Goal: Information Seeking & Learning: Learn about a topic

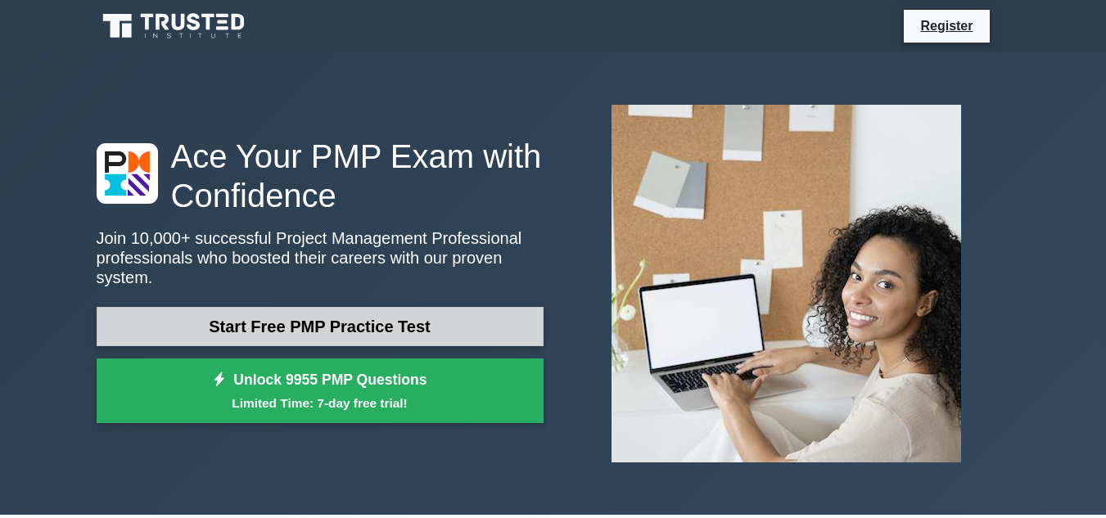
click at [369, 330] on link "Start Free PMP Practice Test" at bounding box center [320, 326] width 447 height 39
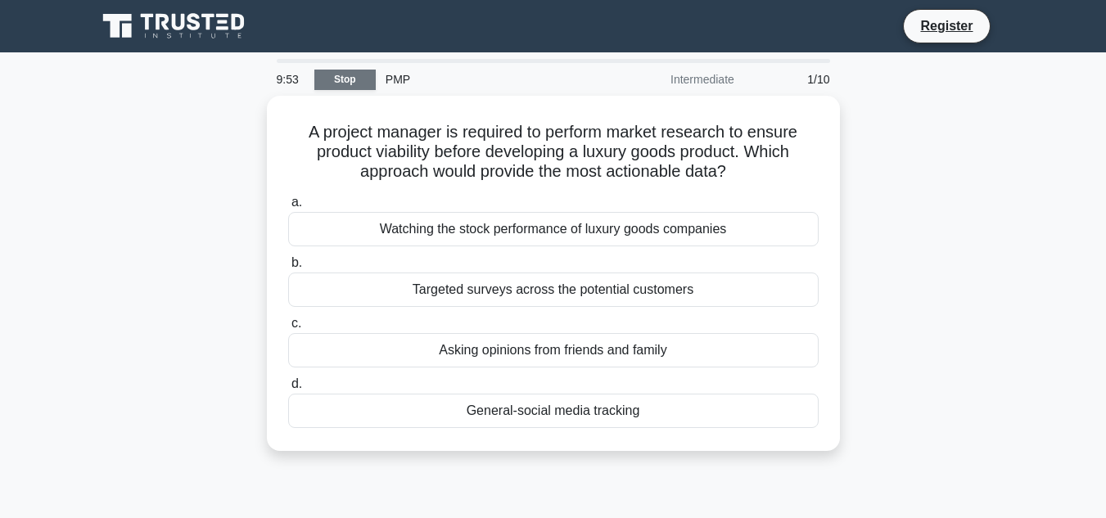
click at [357, 85] on link "Stop" at bounding box center [344, 80] width 61 height 20
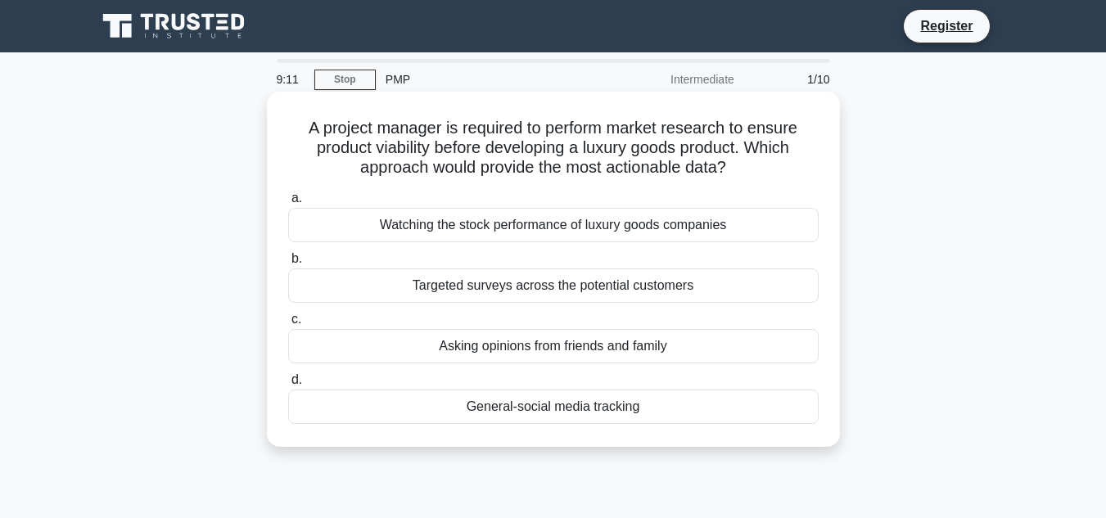
click at [453, 293] on div "Targeted surveys across the potential customers" at bounding box center [553, 286] width 531 height 34
click at [288, 264] on input "b. Targeted surveys across the potential customers" at bounding box center [288, 259] width 0 height 11
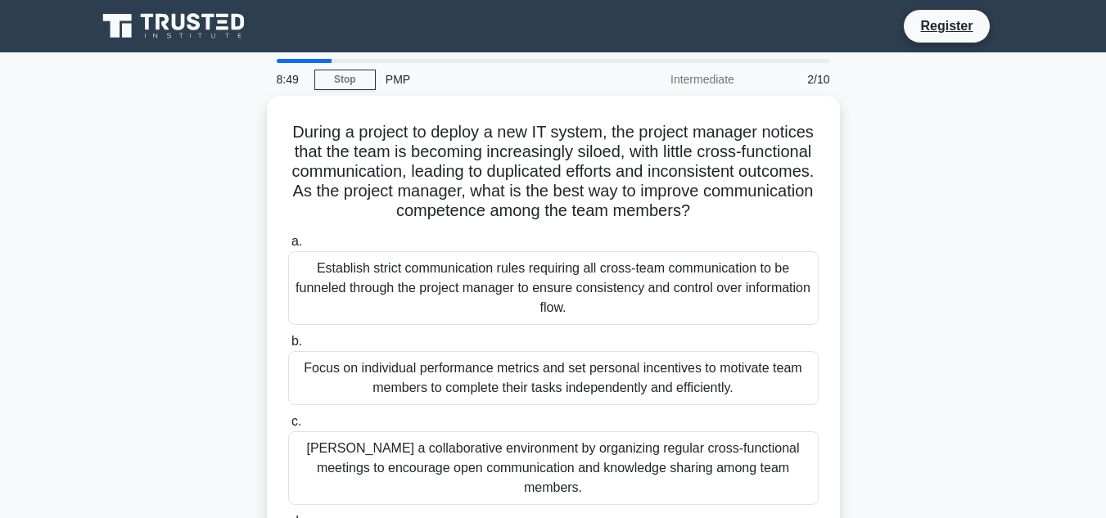
click at [453, 293] on div "Establish strict communication rules requiring all cross-team communication to …" at bounding box center [553, 288] width 531 height 74
click at [288, 247] on input "a. Establish strict communication rules requiring all cross-team communication …" at bounding box center [288, 242] width 0 height 11
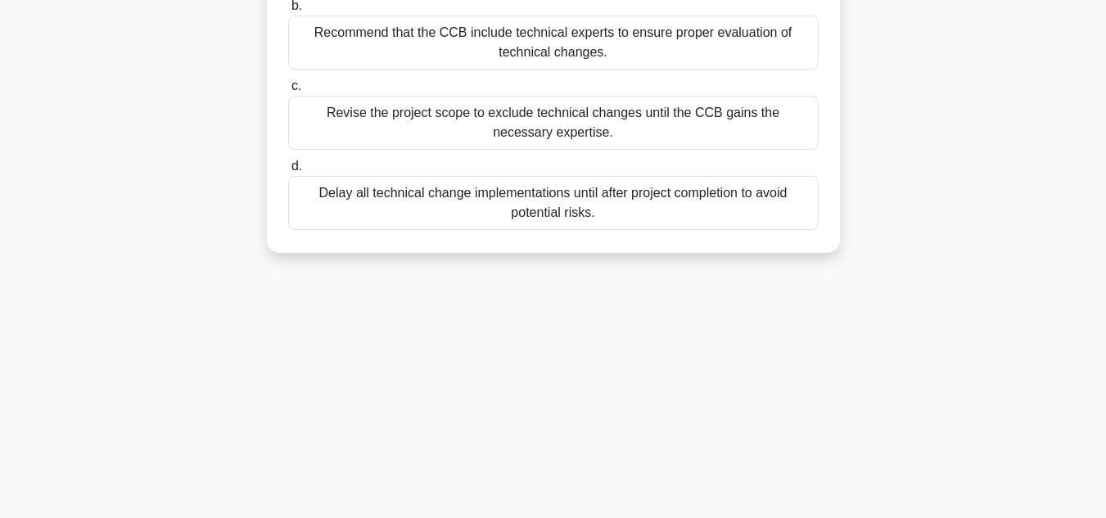
scroll to position [366, 0]
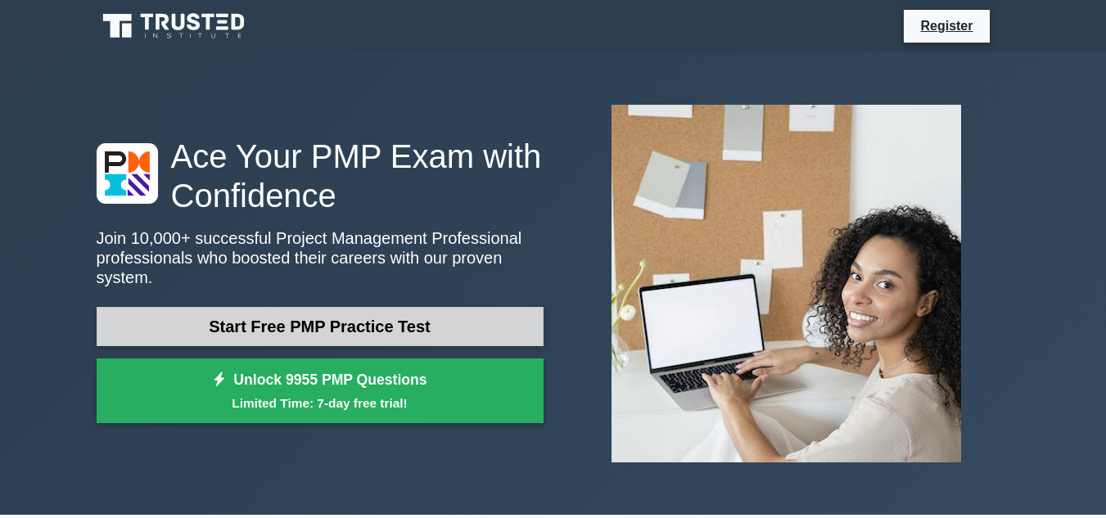
click at [279, 309] on link "Start Free PMP Practice Test" at bounding box center [320, 326] width 447 height 39
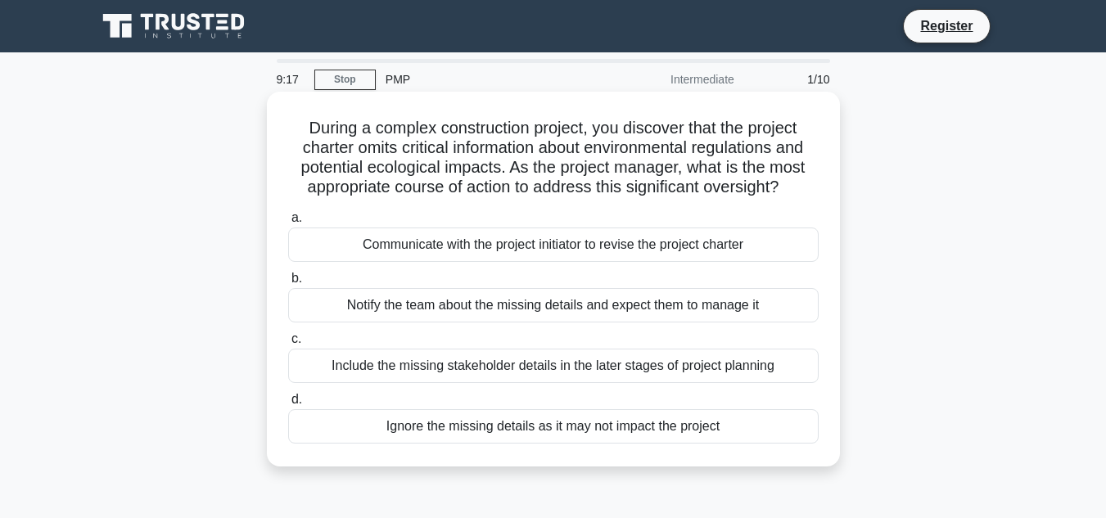
click at [414, 249] on div "Communicate with the project initiator to revise the project charter" at bounding box center [553, 245] width 531 height 34
click at [288, 224] on input "a. Communicate with the project initiator to revise the project charter" at bounding box center [288, 218] width 0 height 11
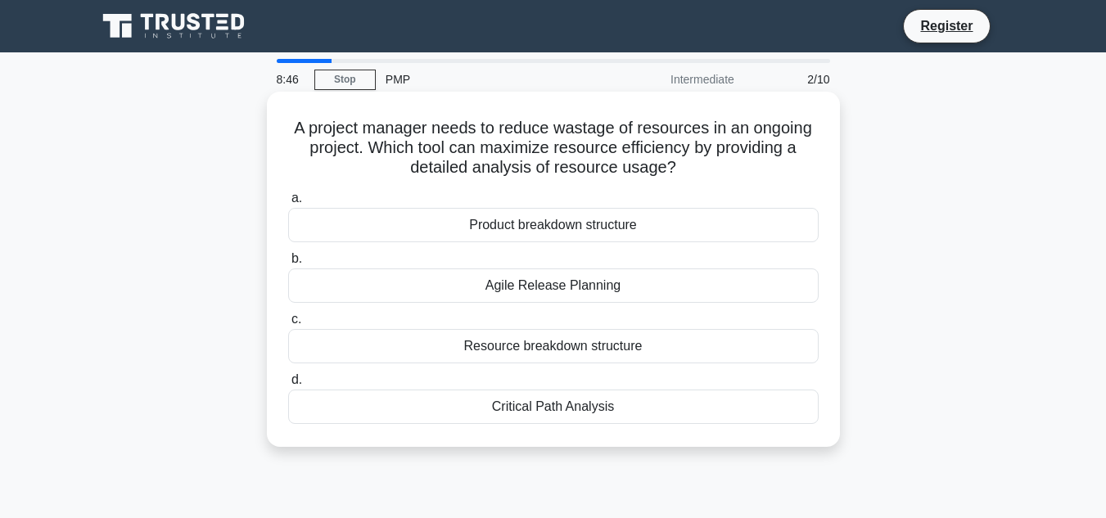
click at [520, 409] on div "Critical Path Analysis" at bounding box center [553, 407] width 531 height 34
click at [288, 386] on input "d. Critical Path Analysis" at bounding box center [288, 380] width 0 height 11
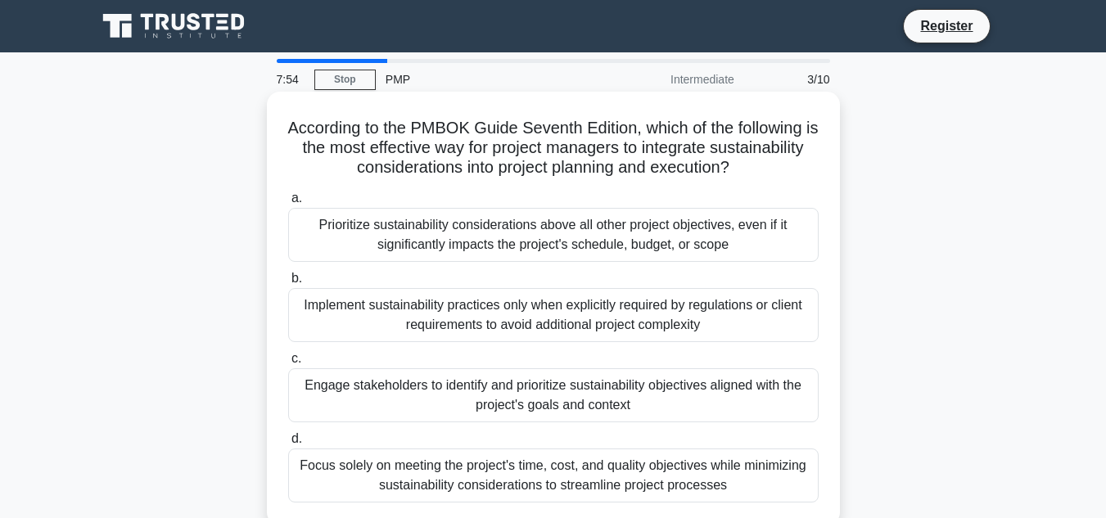
click at [504, 387] on div "Engage stakeholders to identify and prioritize sustainability objectives aligne…" at bounding box center [553, 395] width 531 height 54
click at [288, 364] on input "c. Engage stakeholders to identify and prioritize sustainability objectives ali…" at bounding box center [288, 359] width 0 height 11
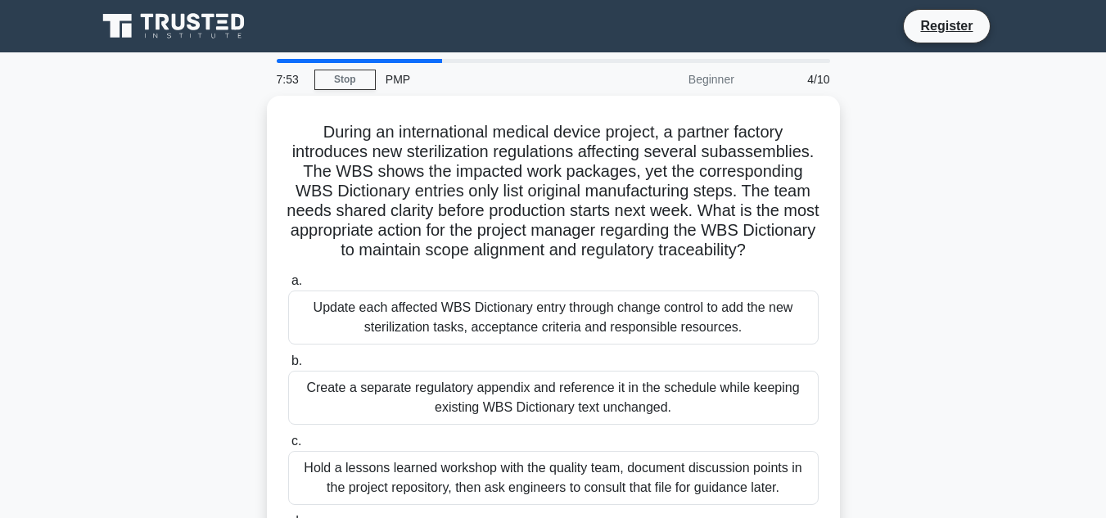
click at [504, 387] on div "Create a separate regulatory appendix and reference it in the schedule while ke…" at bounding box center [553, 398] width 531 height 54
click at [288, 367] on input "b. Create a separate regulatory appendix and reference it in the schedule while…" at bounding box center [288, 361] width 0 height 11
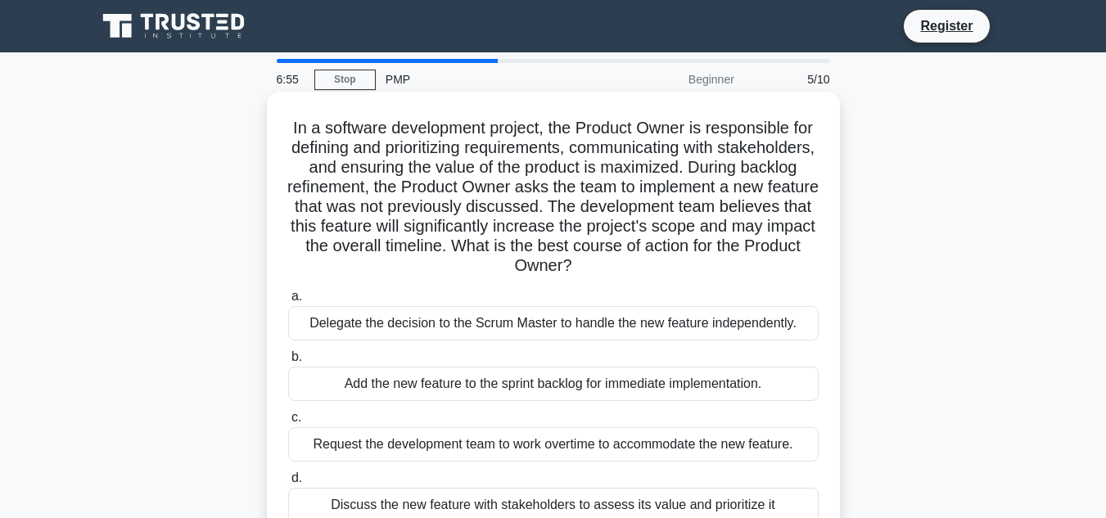
click at [501, 333] on div "Delegate the decision to the Scrum Master to handle the new feature independent…" at bounding box center [553, 323] width 531 height 34
click at [288, 302] on input "a. Delegate the decision to the Scrum Master to handle the new feature independ…" at bounding box center [288, 296] width 0 height 11
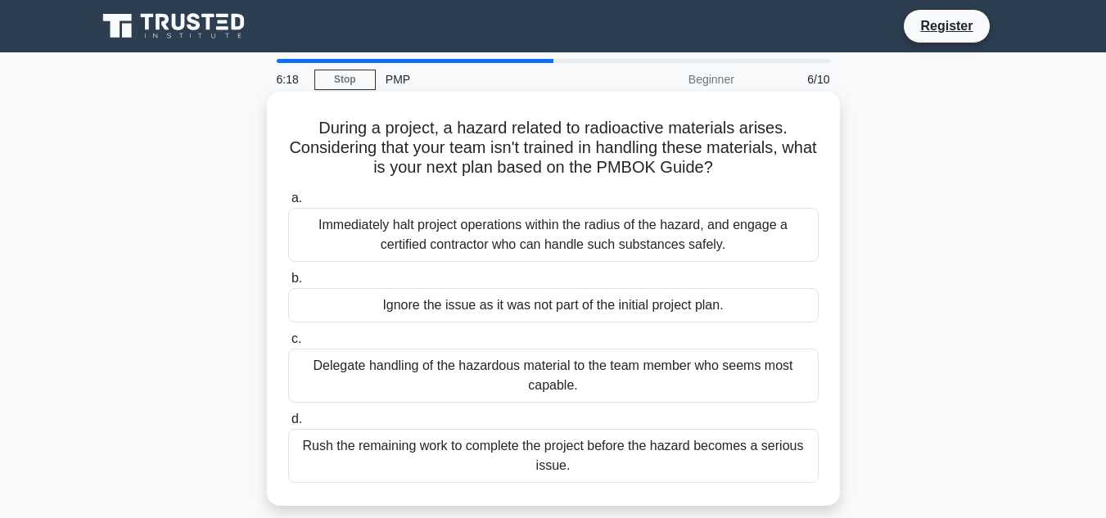
click at [435, 255] on div "Immediately halt project operations within the radius of the hazard, and engage…" at bounding box center [553, 235] width 531 height 54
click at [288, 204] on input "a. Immediately halt project operations within the radius of the hazard, and eng…" at bounding box center [288, 198] width 0 height 11
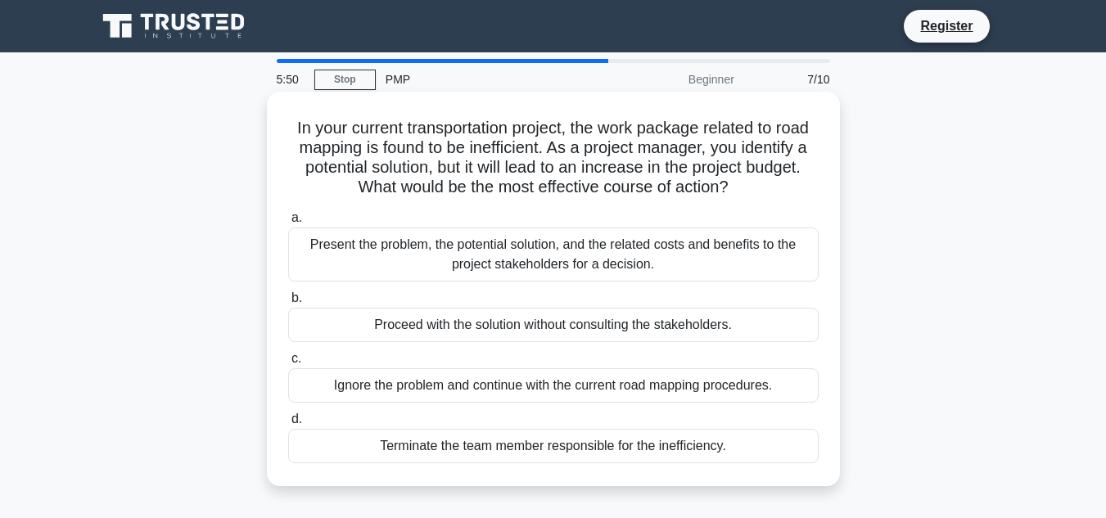
click at [490, 251] on div "Present the problem, the potential solution, and the related costs and benefits…" at bounding box center [553, 255] width 531 height 54
click at [288, 224] on input "a. Present the problem, the potential solution, and the related costs and benef…" at bounding box center [288, 218] width 0 height 11
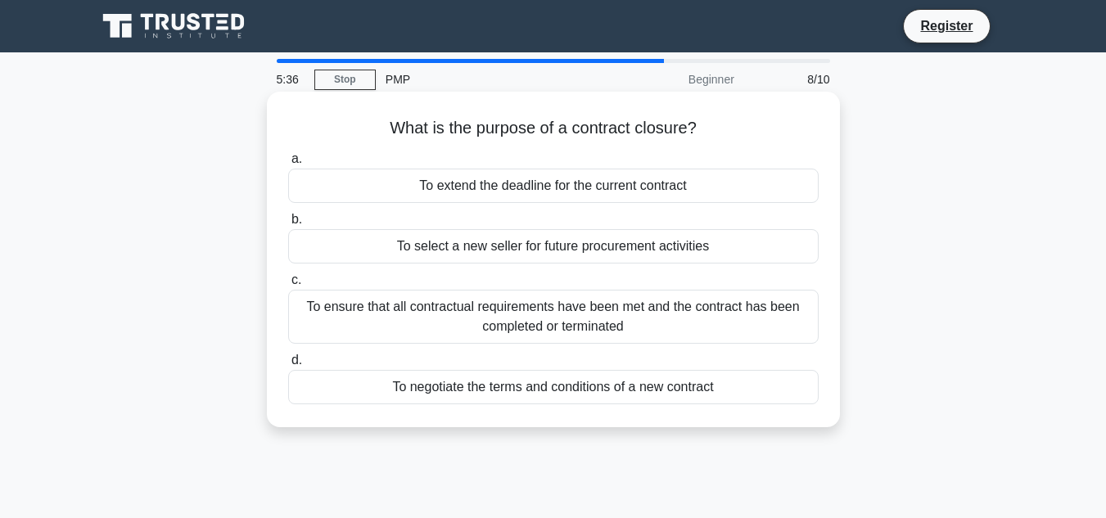
click at [490, 319] on div "To ensure that all contractual requirements have been met and the contract has …" at bounding box center [553, 317] width 531 height 54
click at [288, 286] on input "c. To ensure that all contractual requirements have been met and the contract h…" at bounding box center [288, 280] width 0 height 11
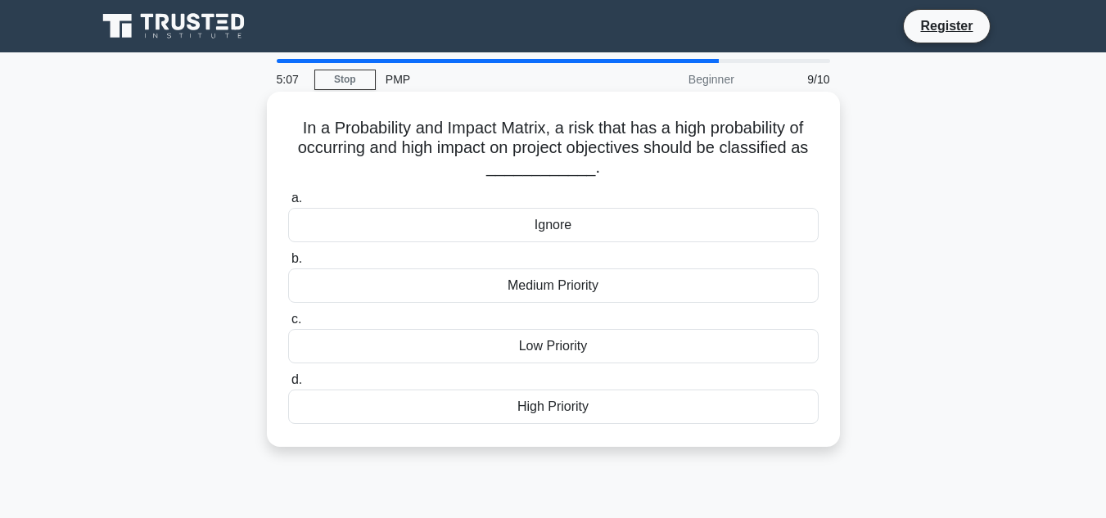
click at [525, 412] on div "High Priority" at bounding box center [553, 407] width 531 height 34
click at [288, 386] on input "d. High Priority" at bounding box center [288, 380] width 0 height 11
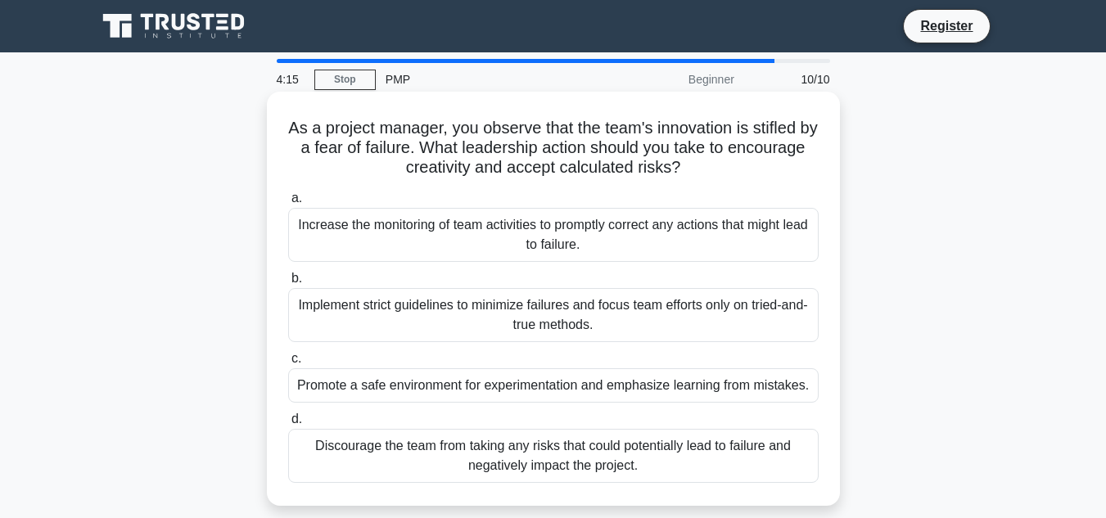
click at [493, 397] on div "Promote a safe environment for experimentation and emphasize learning from mist…" at bounding box center [553, 385] width 531 height 34
click at [288, 364] on input "c. Promote a safe environment for experimentation and emphasize learning from m…" at bounding box center [288, 359] width 0 height 11
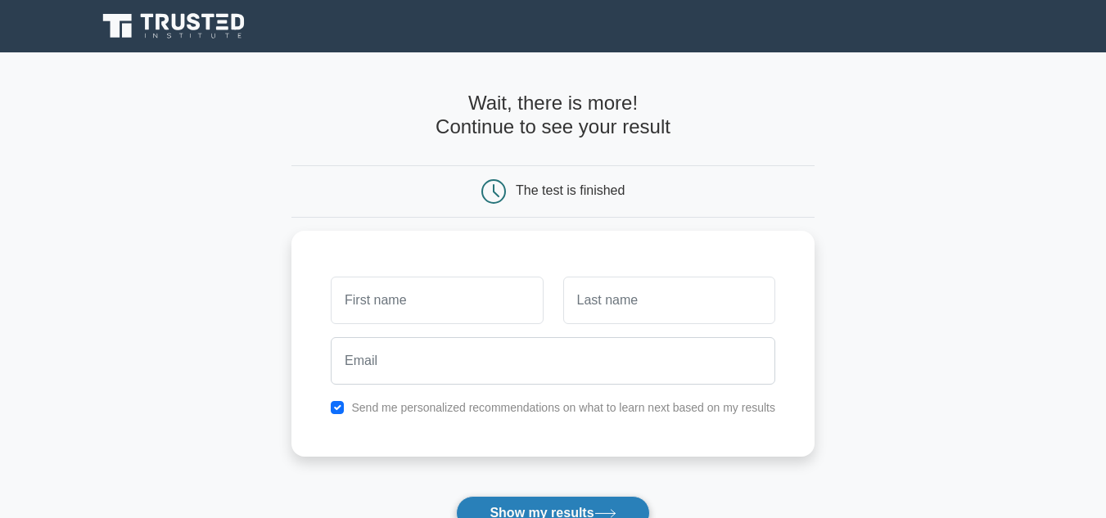
click at [513, 504] on button "Show my results" at bounding box center [552, 513] width 193 height 34
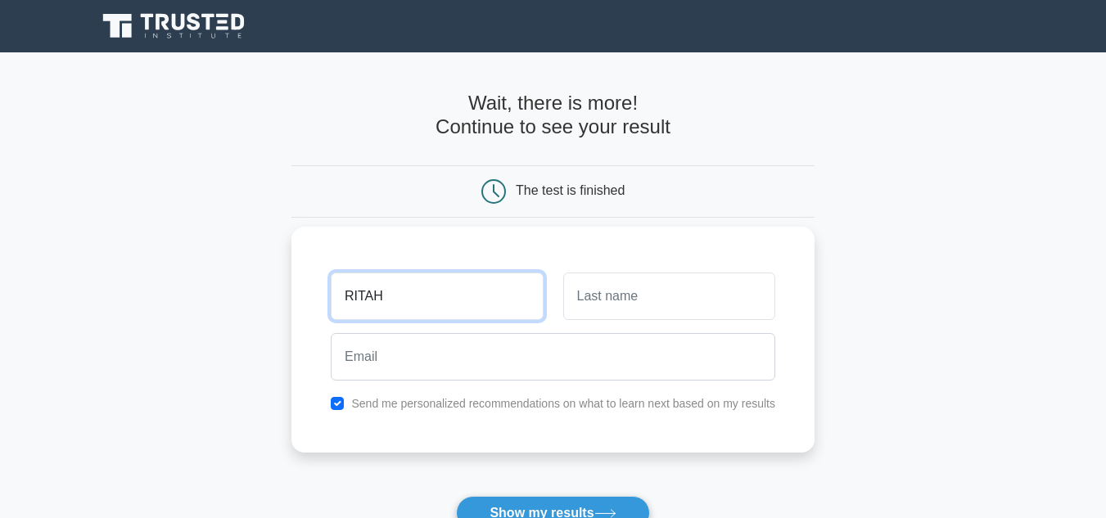
type input "RITAH"
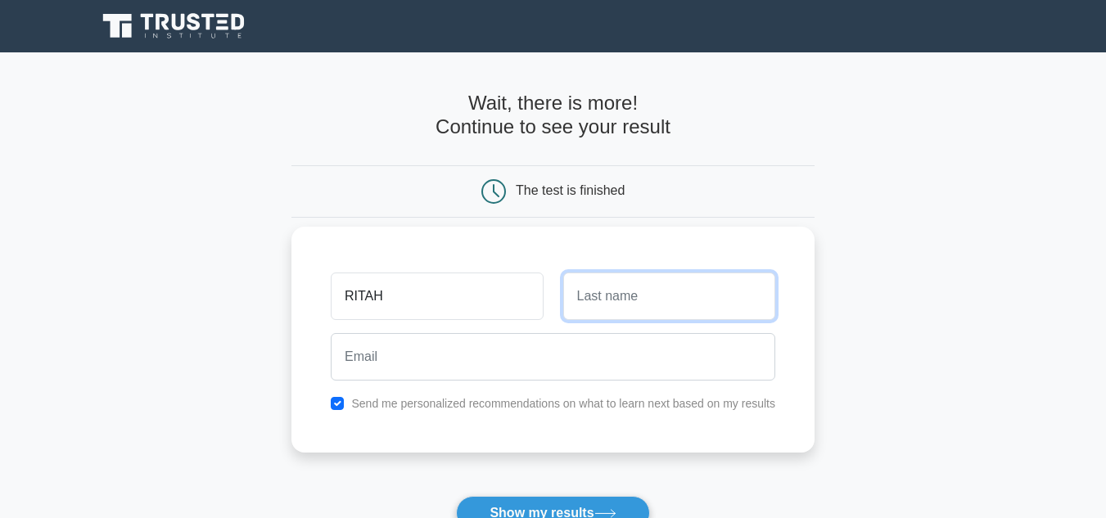
click at [671, 307] on input "text" at bounding box center [669, 296] width 212 height 47
type input "OMWOYO"
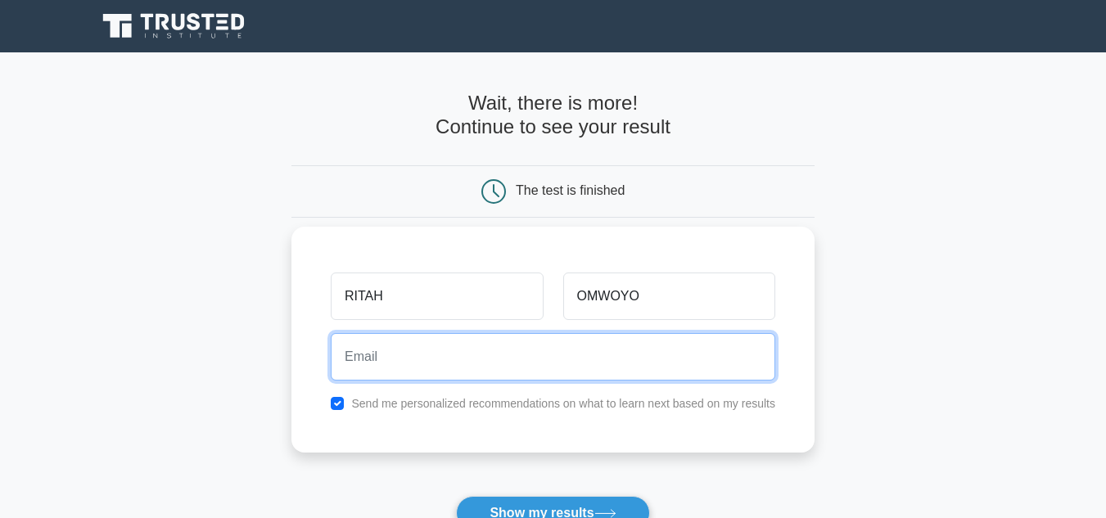
click at [354, 364] on input "email" at bounding box center [553, 356] width 445 height 47
type input "[EMAIL_ADDRESS][DOMAIN_NAME]"
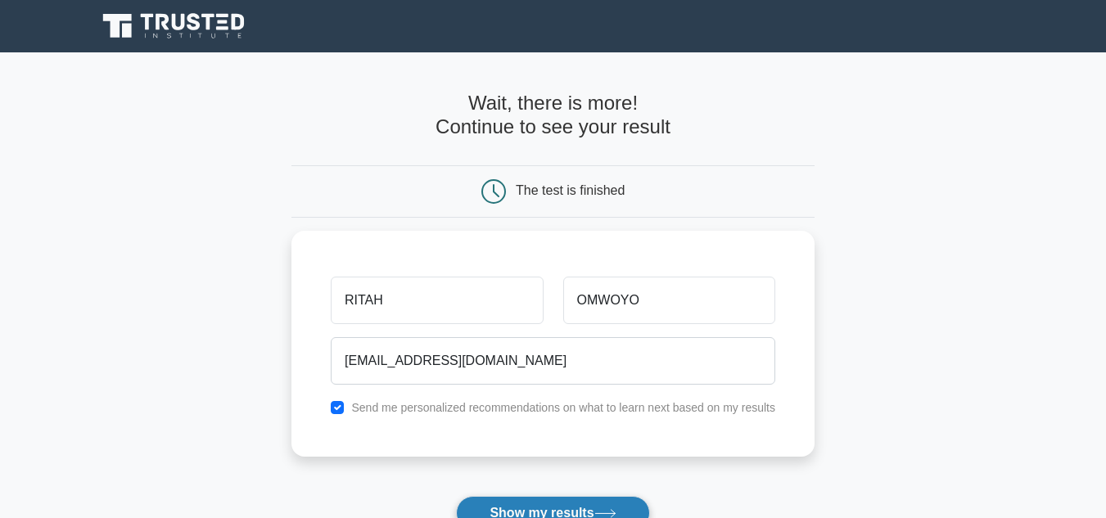
click at [512, 515] on button "Show my results" at bounding box center [552, 513] width 193 height 34
